Goal: Task Accomplishment & Management: Complete application form

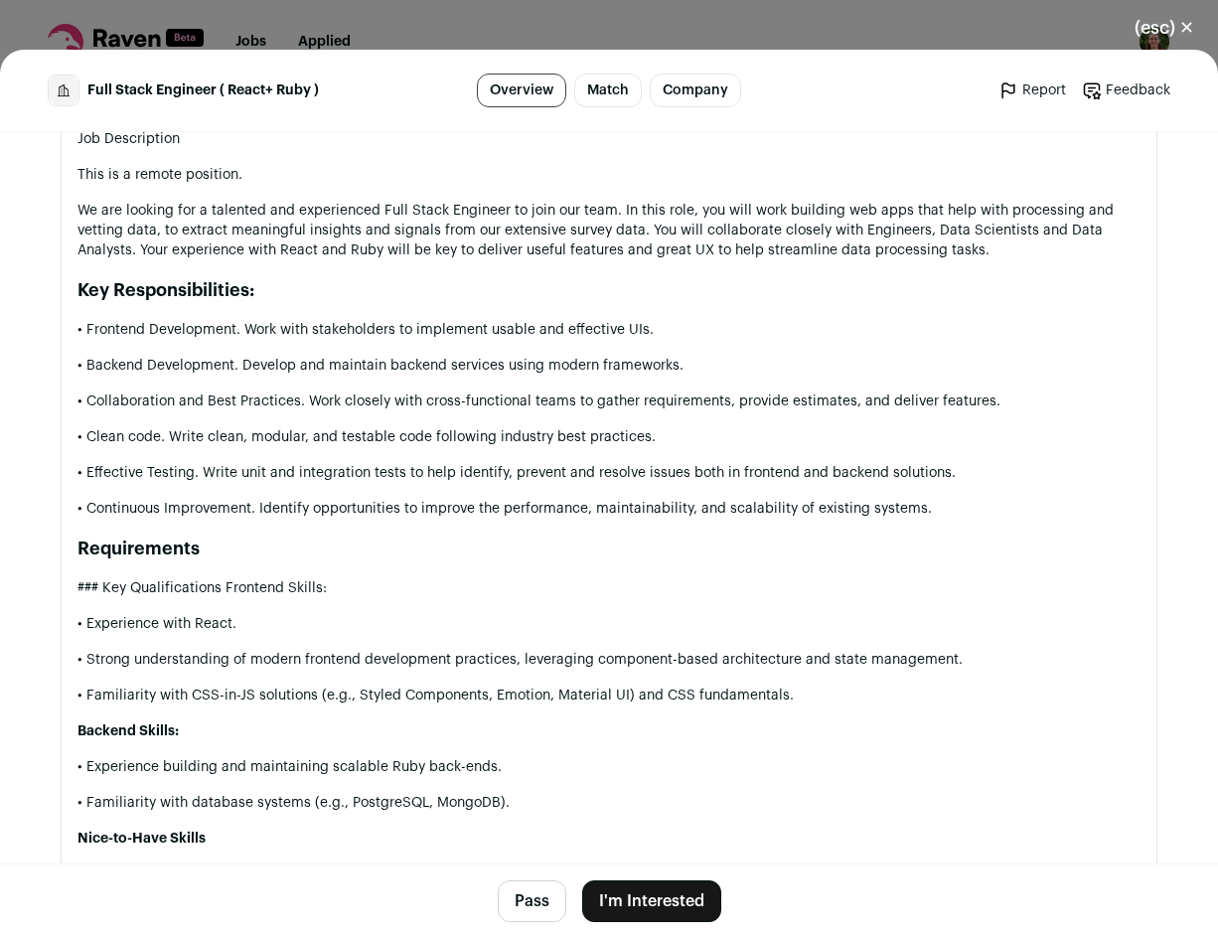
scroll to position [854, 0]
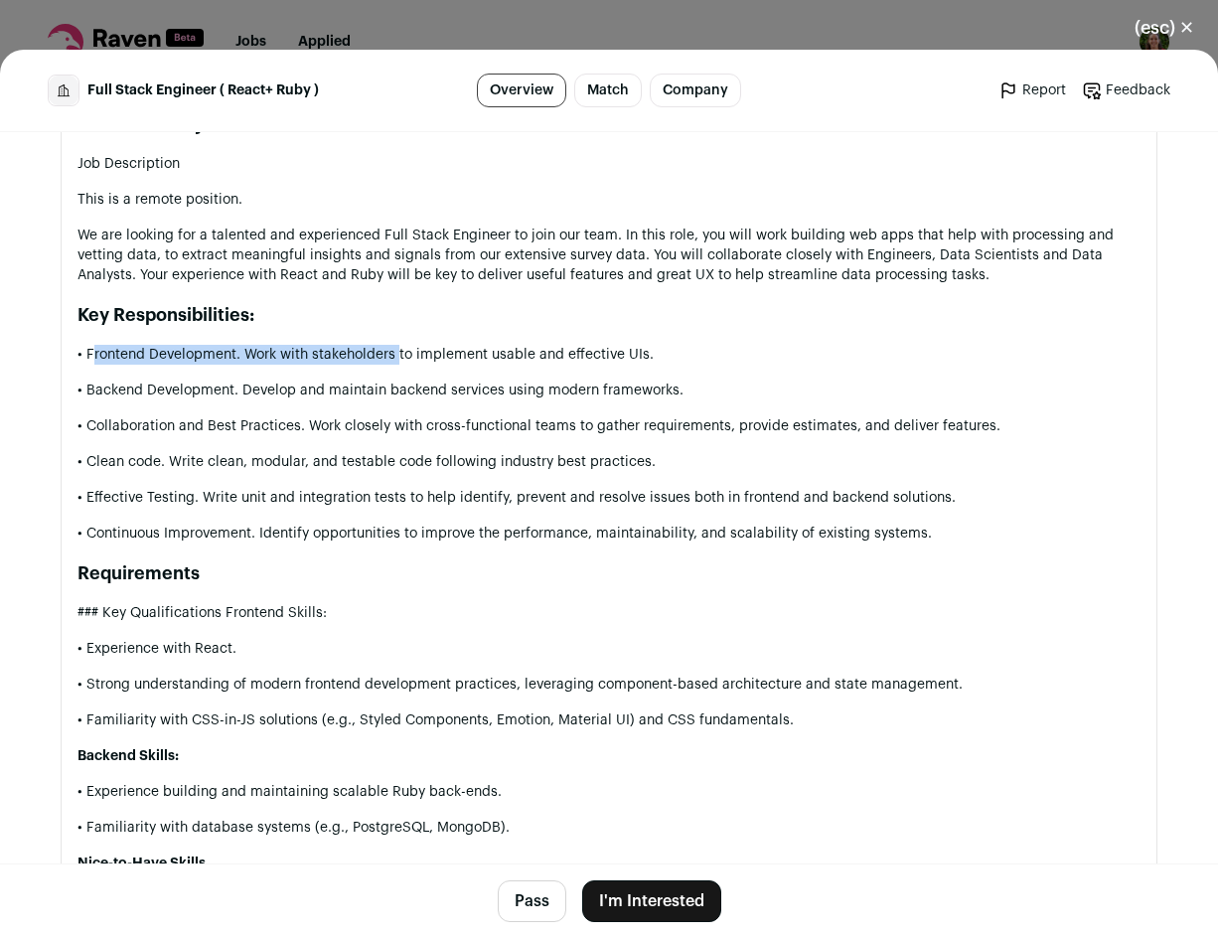
drag, startPoint x: 83, startPoint y: 350, endPoint x: 390, endPoint y: 351, distance: 306.1
click at [390, 351] on p "• Frontend Development. Work with stakeholders to implement usable and effectiv…" at bounding box center [609, 355] width 1063 height 20
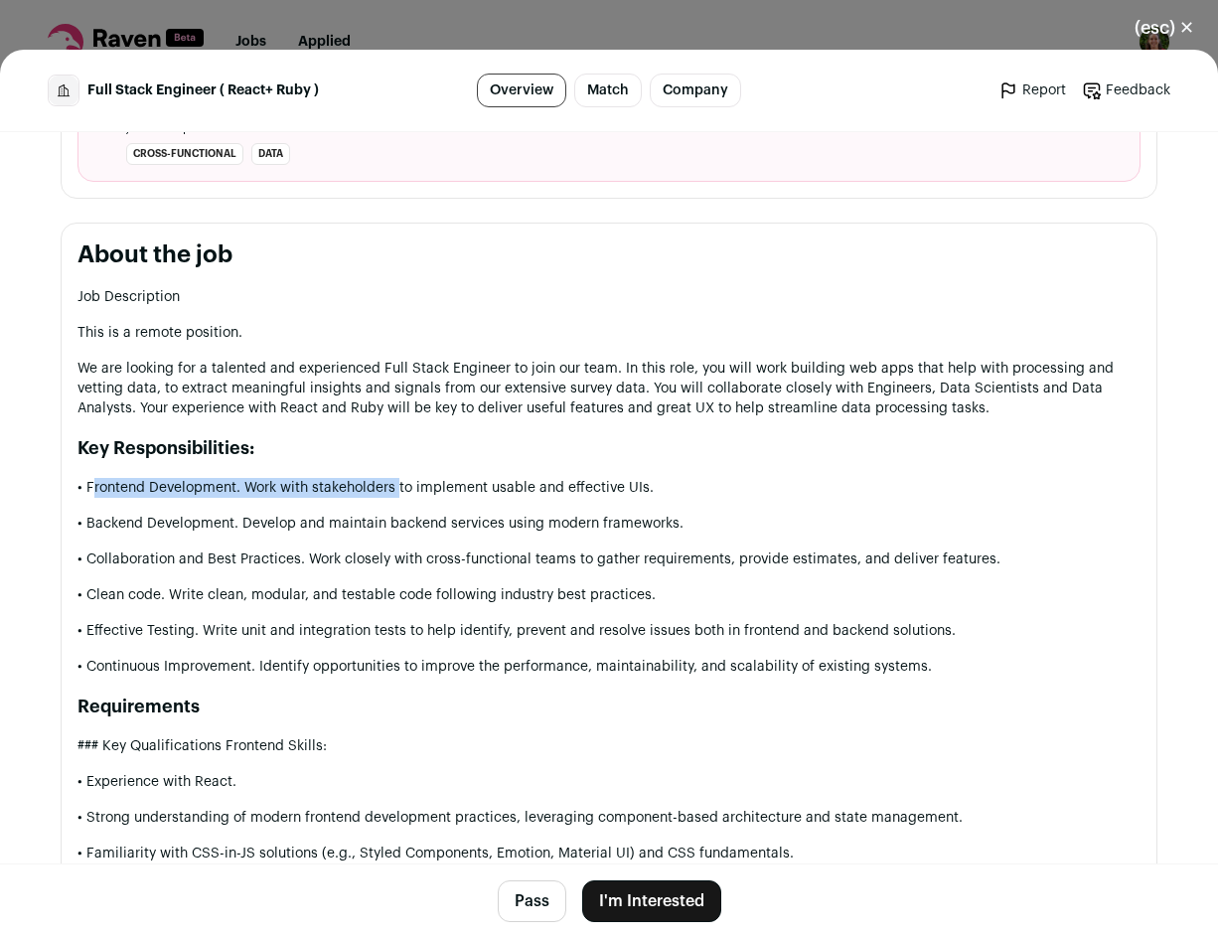
scroll to position [988, 0]
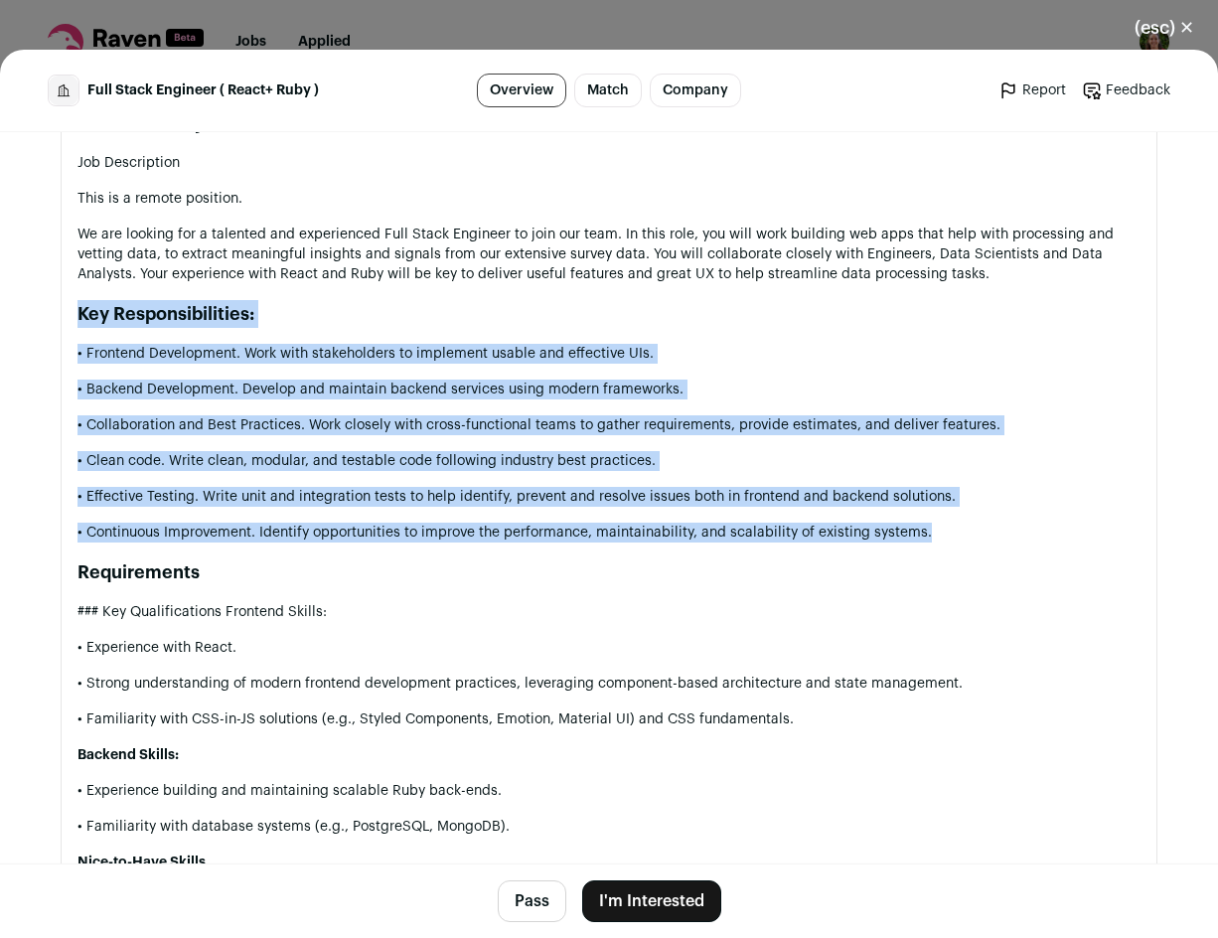
drag, startPoint x: 939, startPoint y: 531, endPoint x: 51, endPoint y: 312, distance: 914.9
click at [51, 312] on div "CME Public / Private Private Valuation Unknown Company size 1-10 CME Early Stag…" at bounding box center [609, 301] width 1193 height 2314
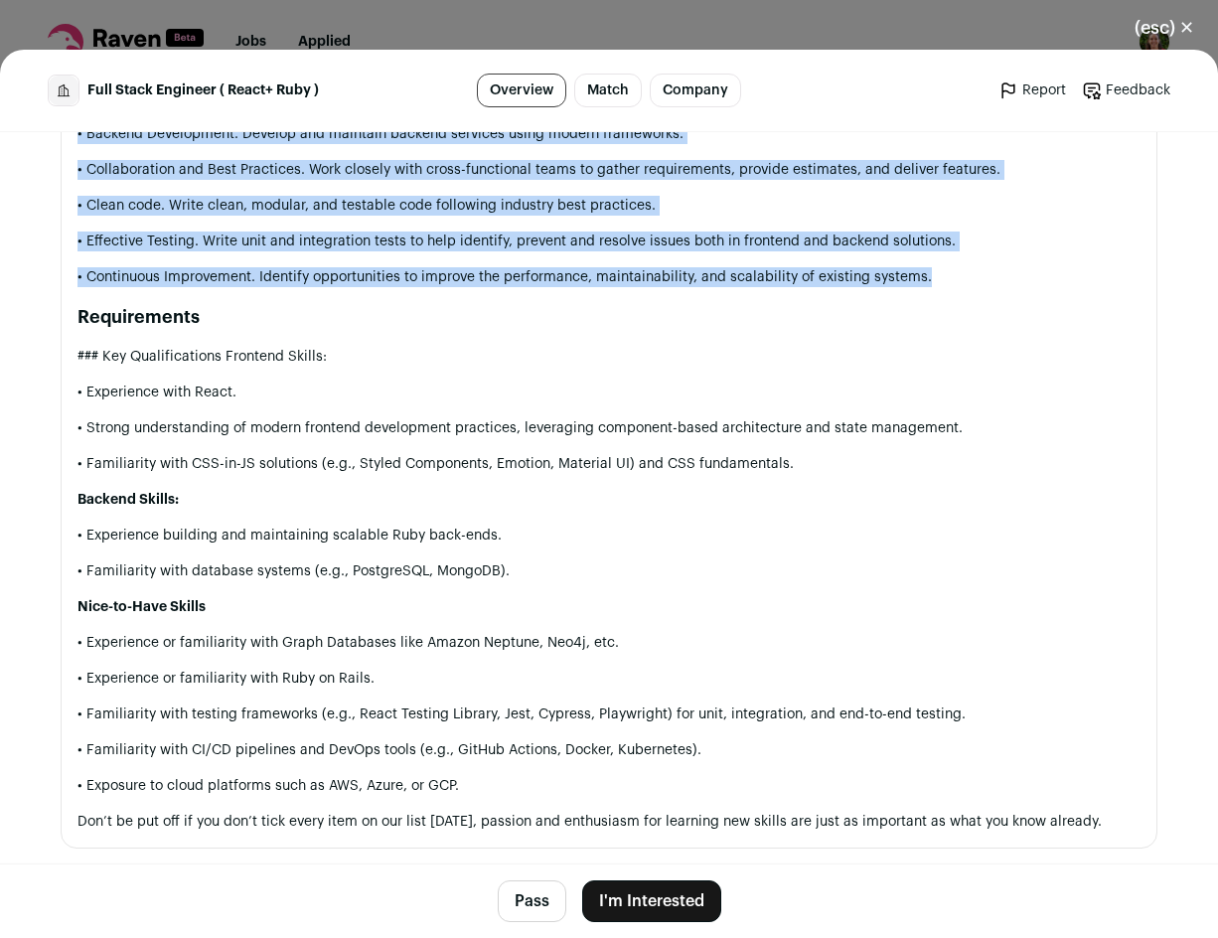
scroll to position [1252, 0]
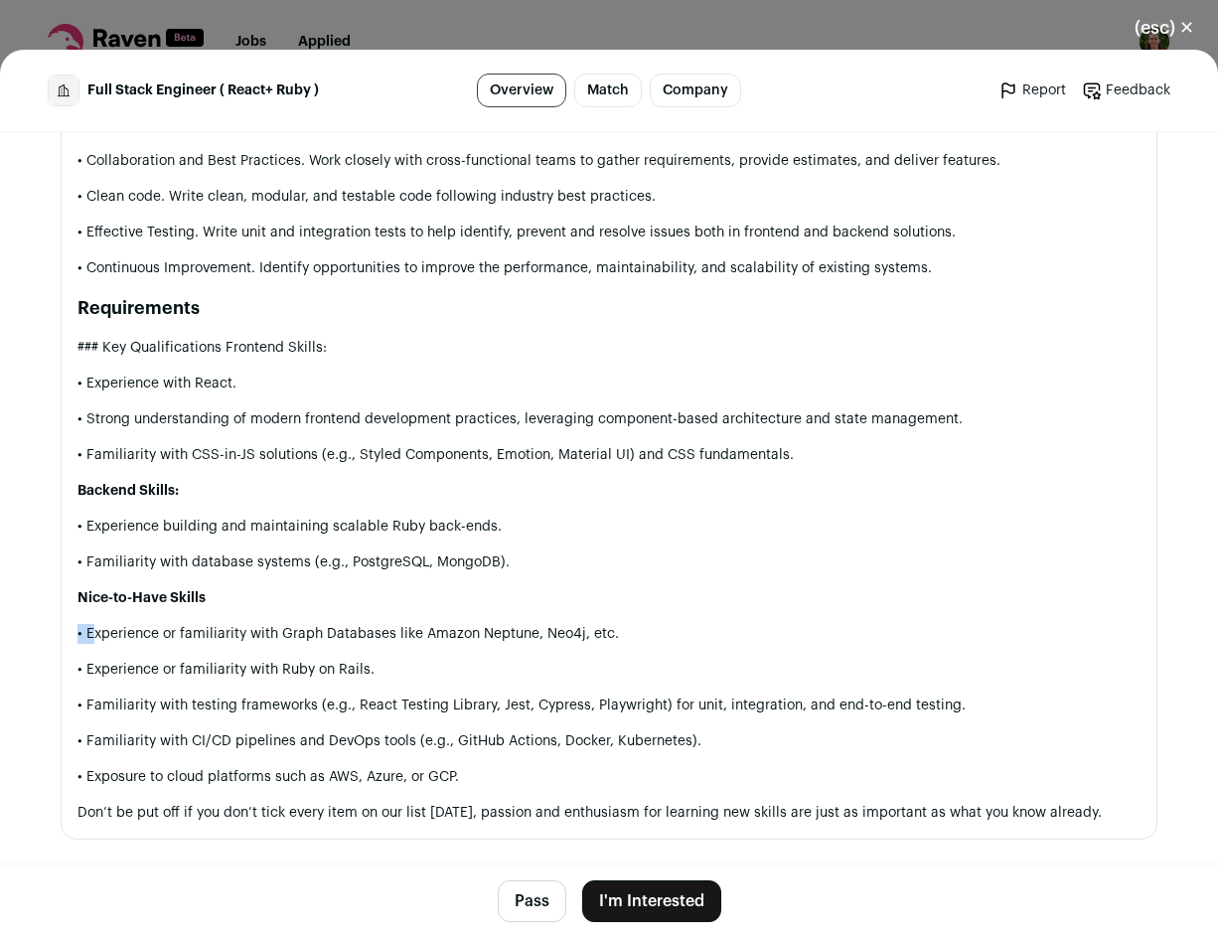
drag, startPoint x: 82, startPoint y: 635, endPoint x: 520, endPoint y: 617, distance: 437.6
click at [520, 617] on div "Job Description This is a remote position. We are looking for a talented and ex…" at bounding box center [609, 356] width 1063 height 934
drag, startPoint x: 637, startPoint y: 627, endPoint x: 555, endPoint y: 641, distance: 83.6
click at [555, 641] on p "• Experience or familiarity with Graph Databases like Amazon Neptune, Neo4j, et…" at bounding box center [609, 634] width 1063 height 20
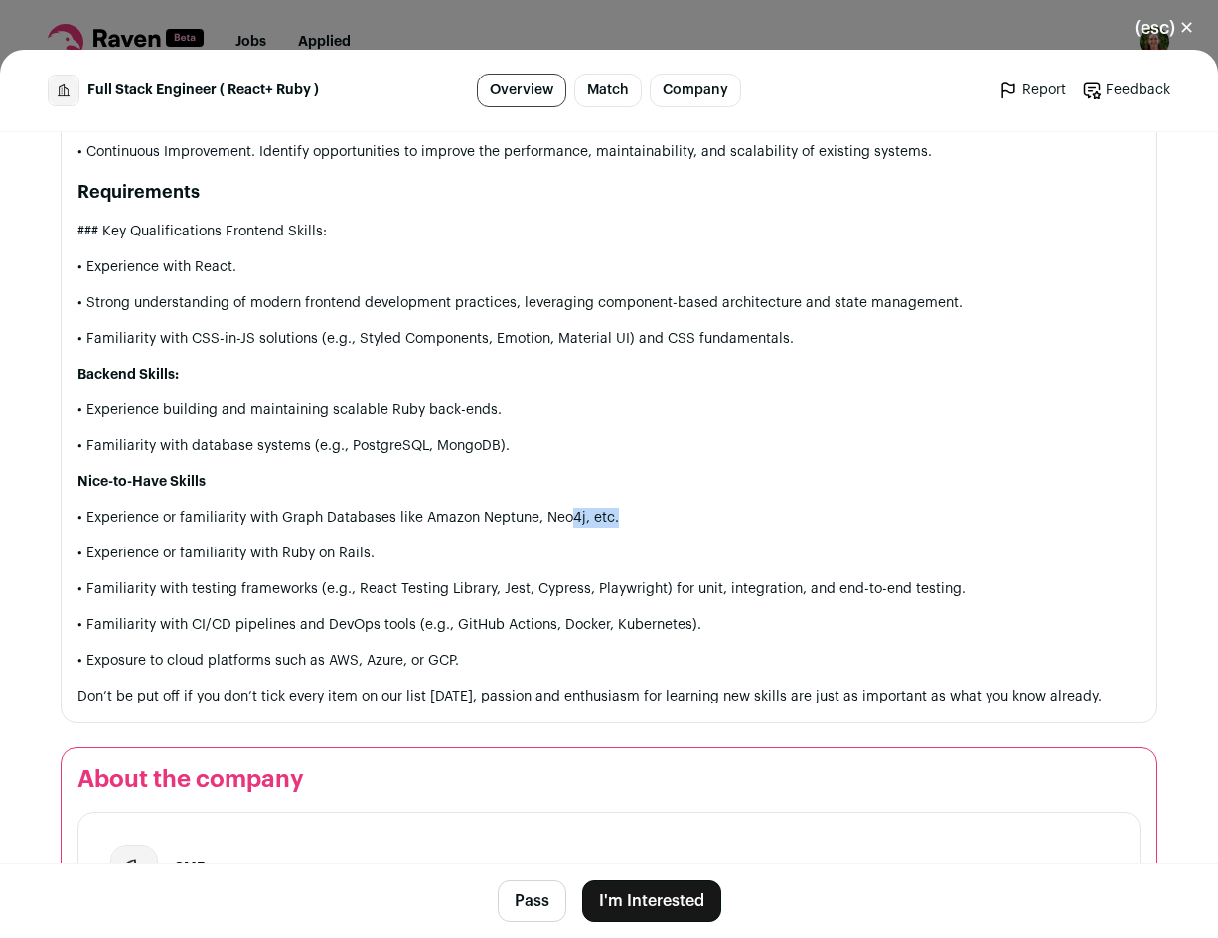
scroll to position [1372, 0]
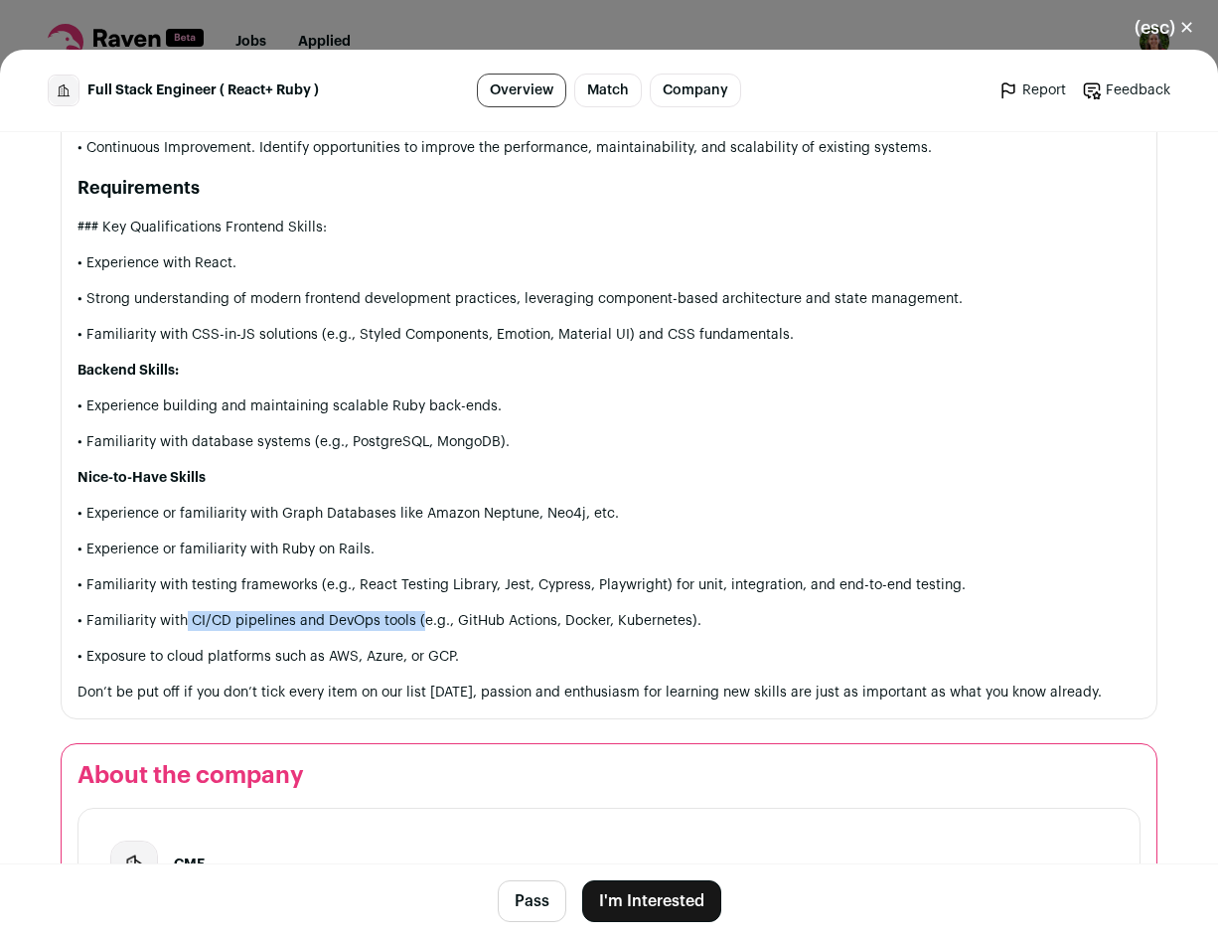
drag, startPoint x: 178, startPoint y: 615, endPoint x: 411, endPoint y: 629, distance: 234.0
click at [411, 629] on p "• Familiarity with CI/CD pipelines and DevOps tools (e.g., GitHub Actions, Dock…" at bounding box center [609, 621] width 1063 height 20
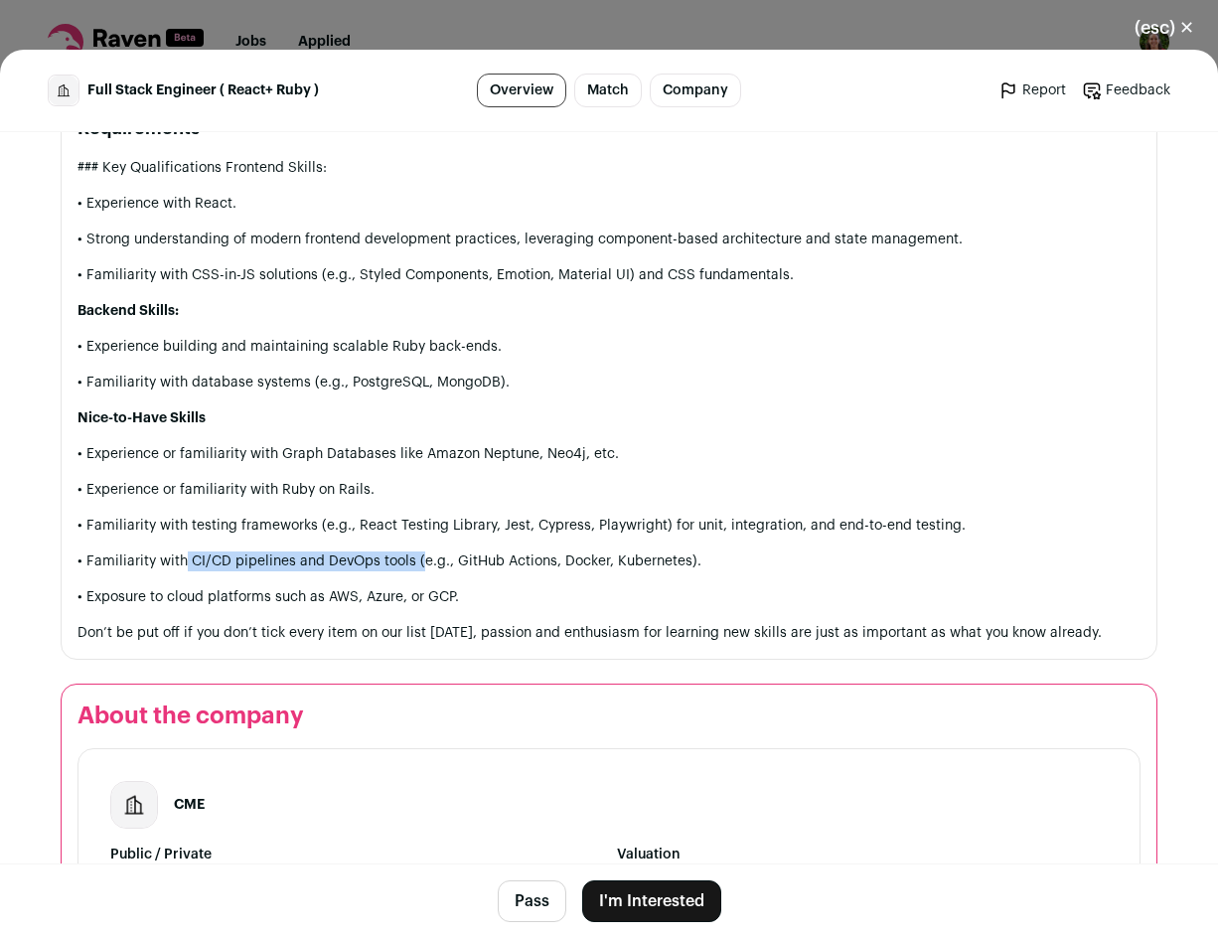
scroll to position [1442, 0]
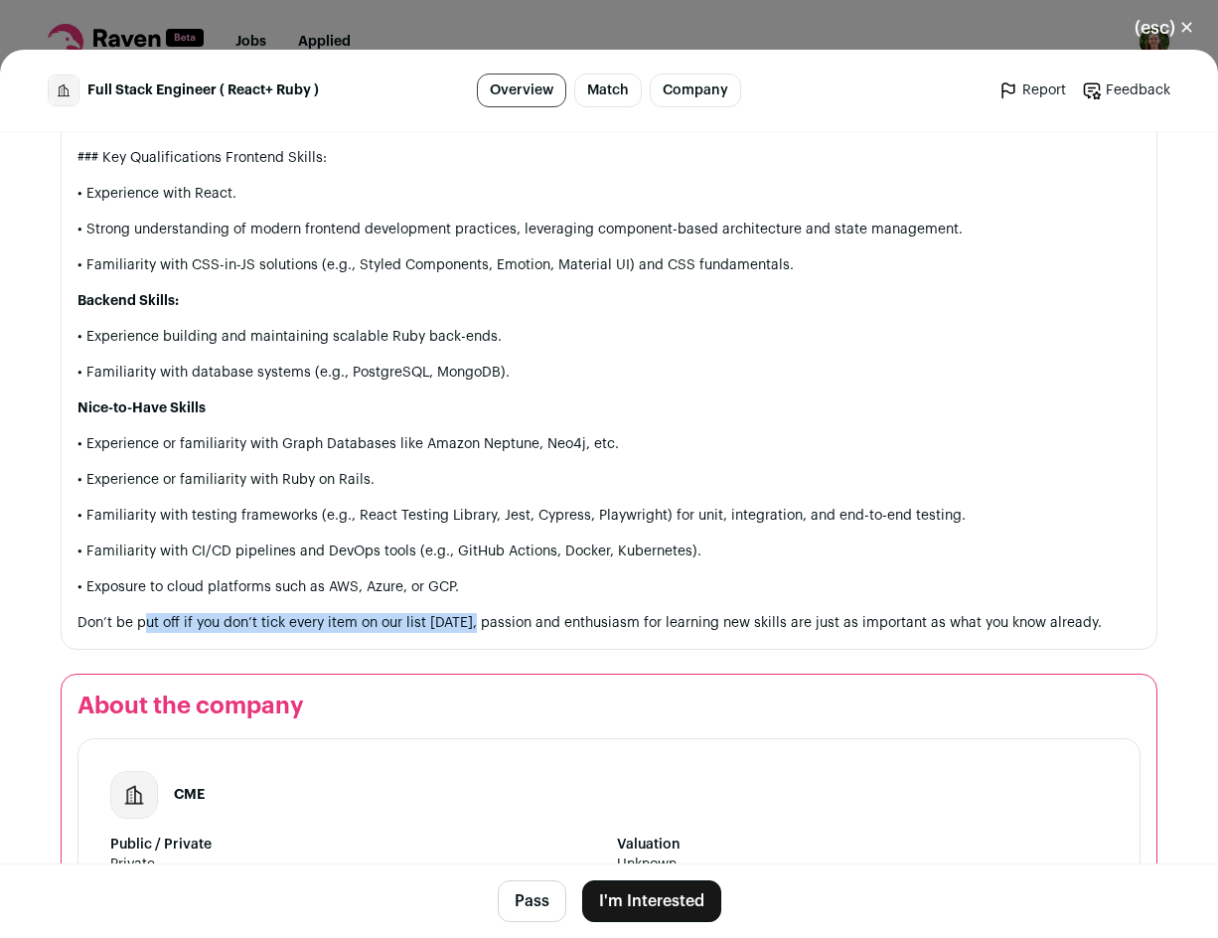
drag, startPoint x: 139, startPoint y: 626, endPoint x: 463, endPoint y: 631, distance: 324.0
click at [463, 631] on p "Don’t be put off if you don’t tick every item on our list [DATE], passion and e…" at bounding box center [609, 623] width 1063 height 20
click at [804, 617] on p "Don’t be put off if you don’t tick every item on our list [DATE], passion and e…" at bounding box center [609, 623] width 1063 height 20
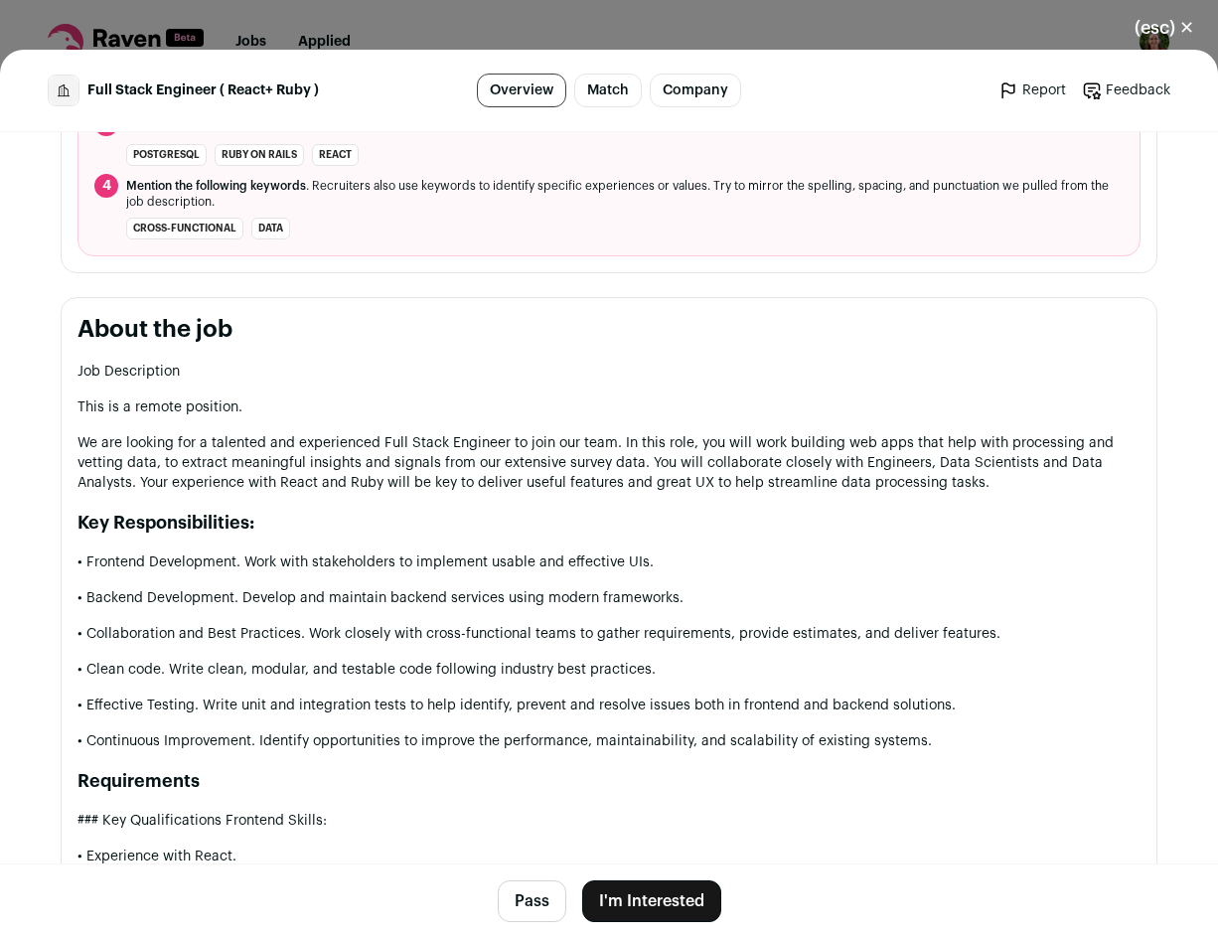
scroll to position [772, 0]
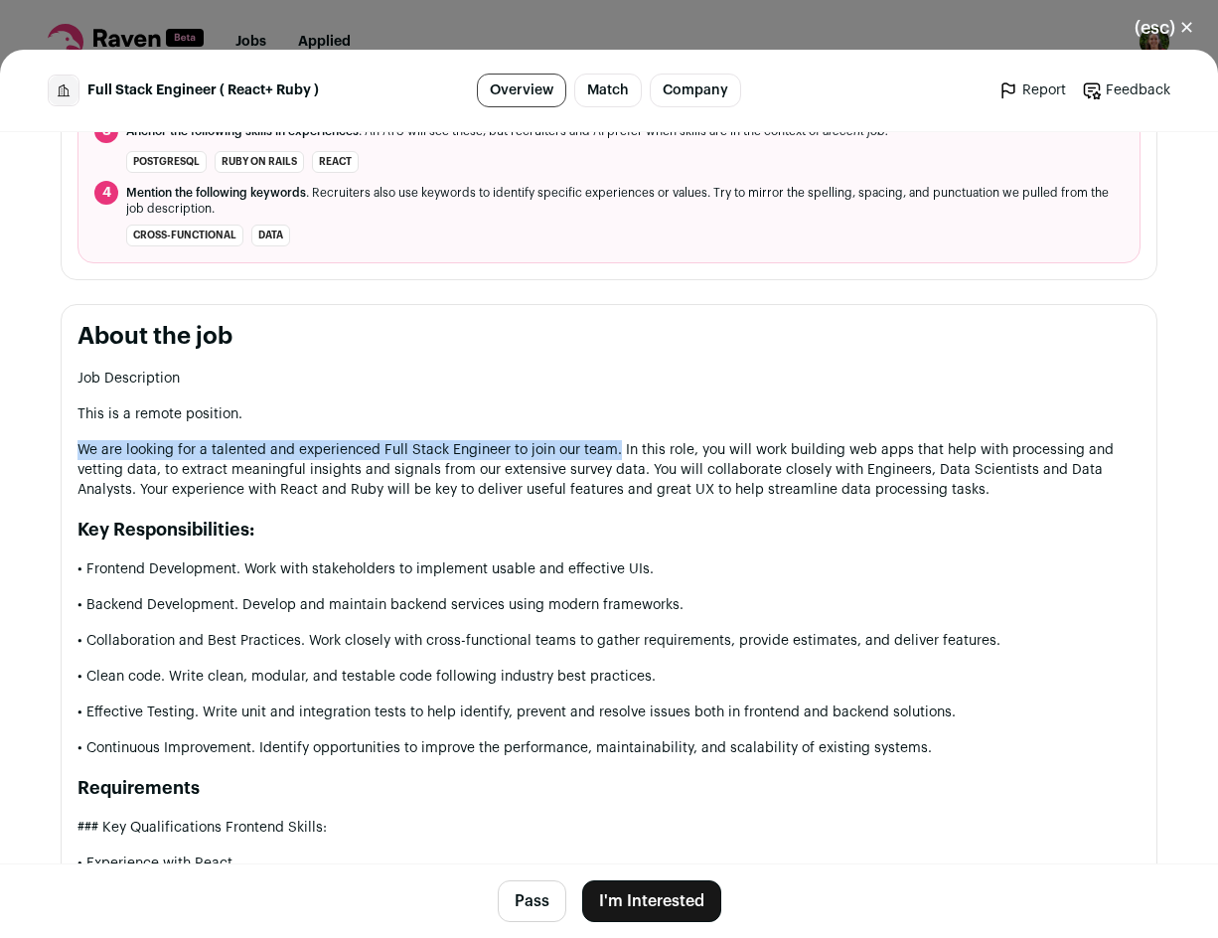
drag, startPoint x: 61, startPoint y: 441, endPoint x: 607, endPoint y: 444, distance: 546.6
click at [607, 444] on section "About the job Job Description This is a remote position. We are looking for a t…" at bounding box center [609, 812] width 1097 height 1016
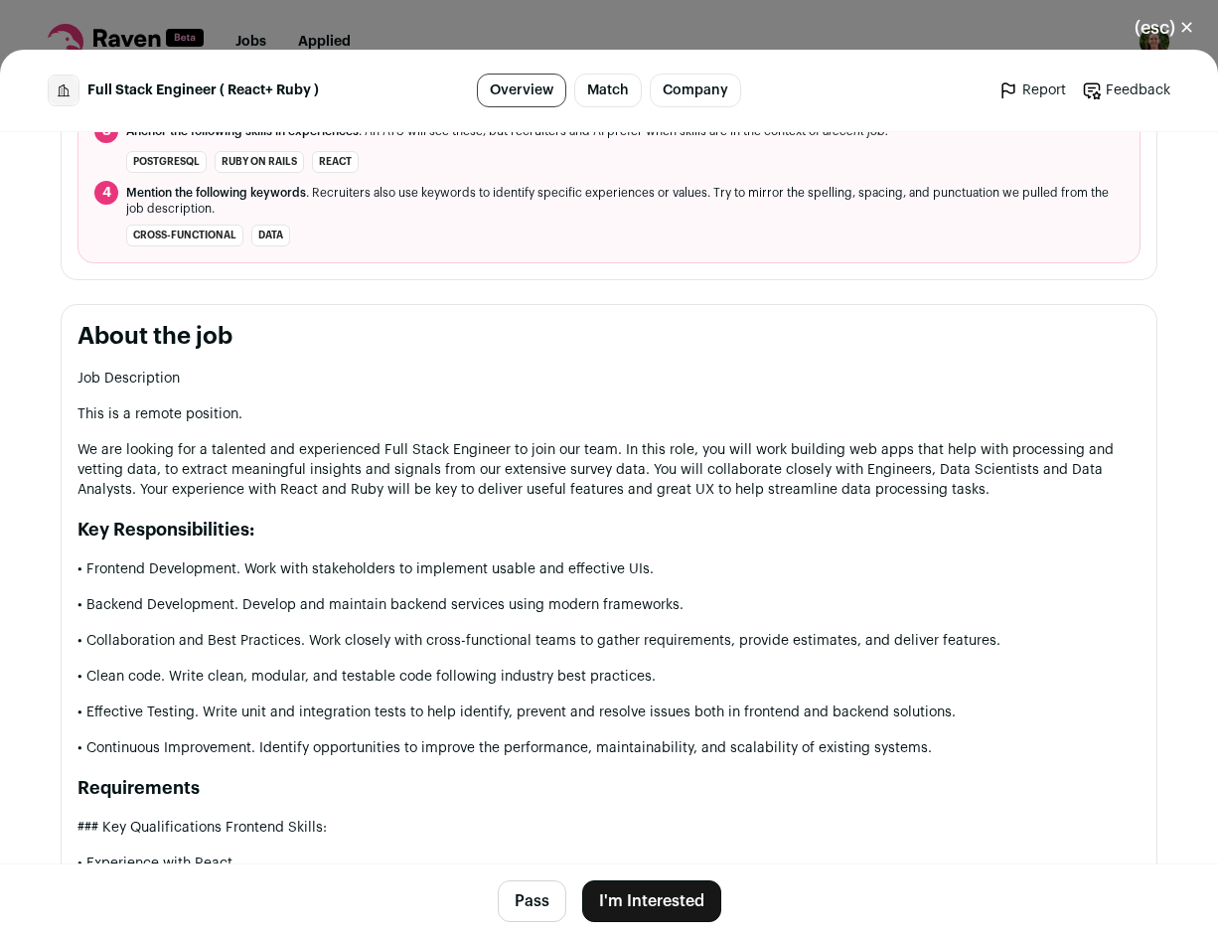
click at [605, 476] on p "We are looking for a talented and experienced Full Stack Engineer to join our t…" at bounding box center [609, 470] width 1063 height 60
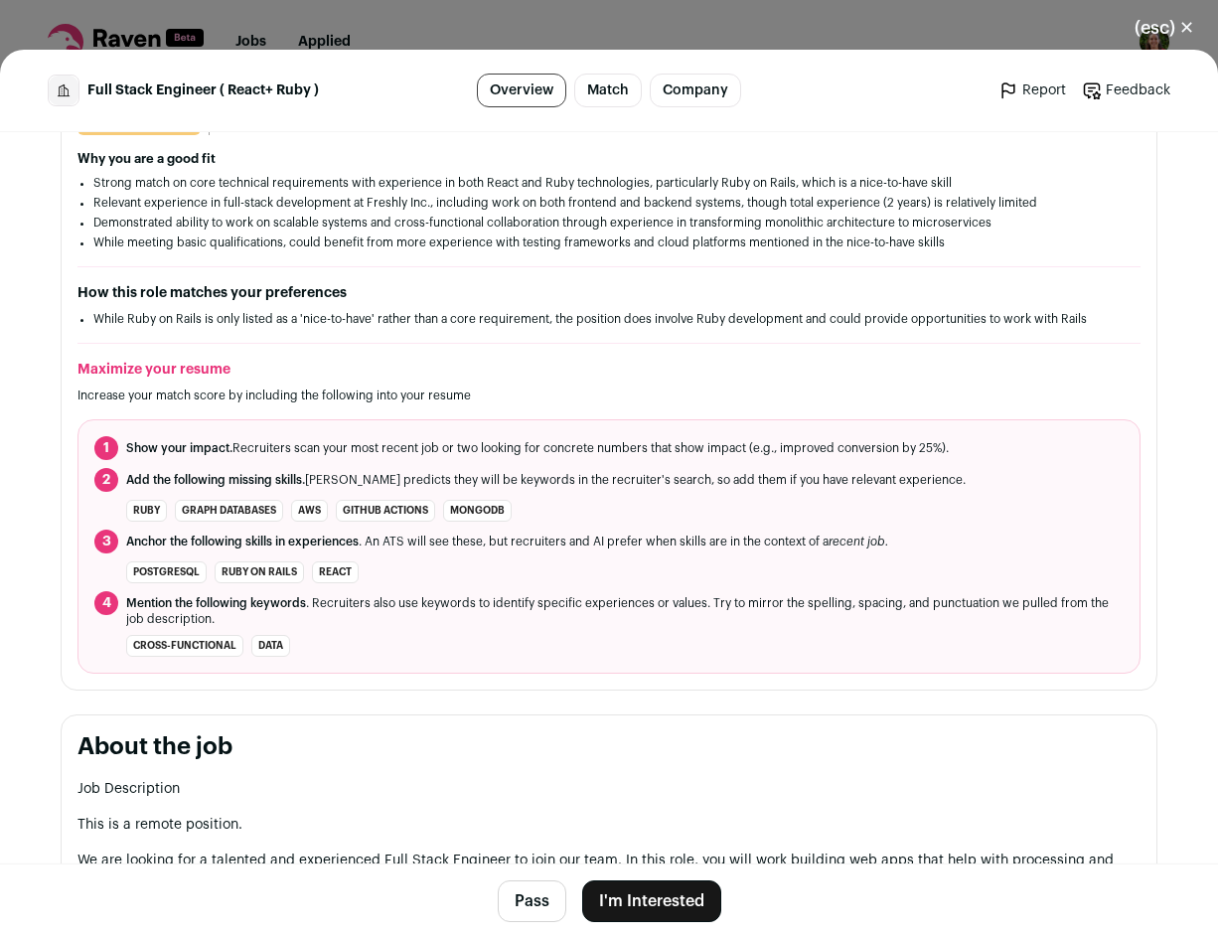
scroll to position [357, 0]
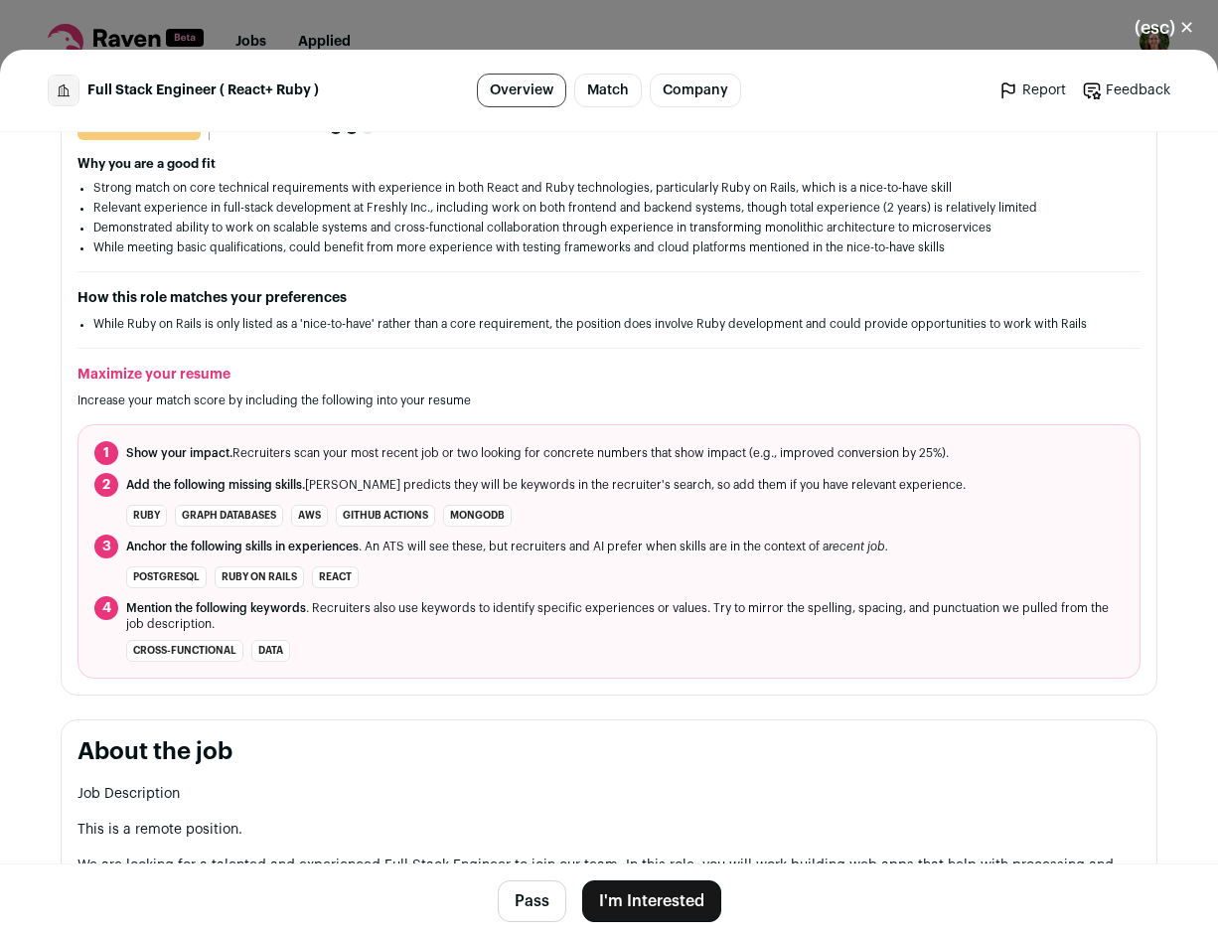
click at [633, 891] on button "I'm Interested" at bounding box center [651, 901] width 139 height 42
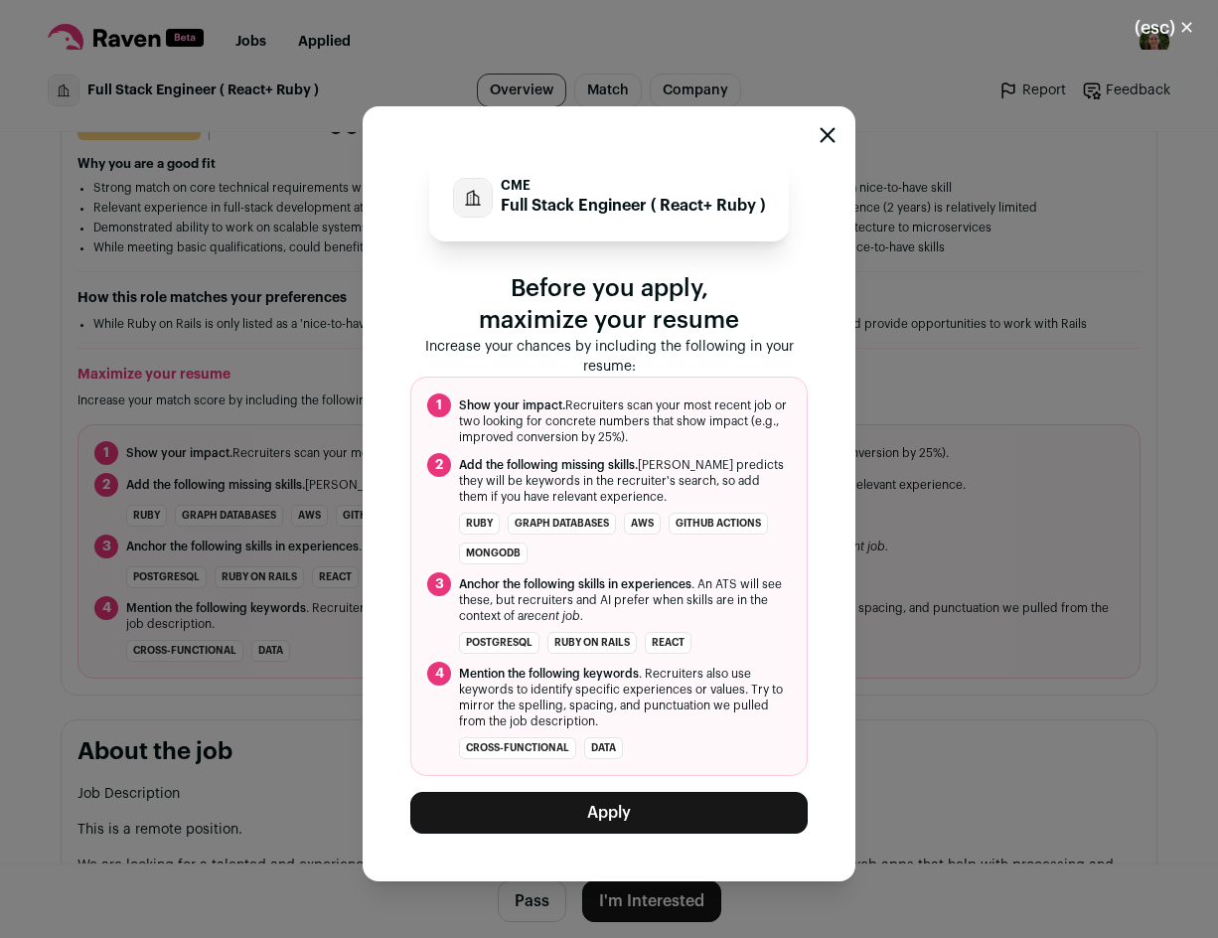
click at [677, 801] on button "Apply" at bounding box center [609, 813] width 398 height 42
